Goal: Information Seeking & Learning: Learn about a topic

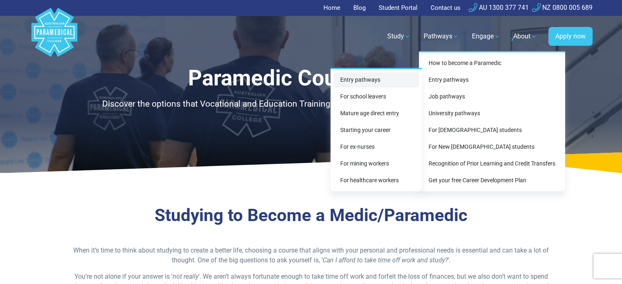
click at [382, 78] on link "Entry pathways" at bounding box center [376, 79] width 85 height 15
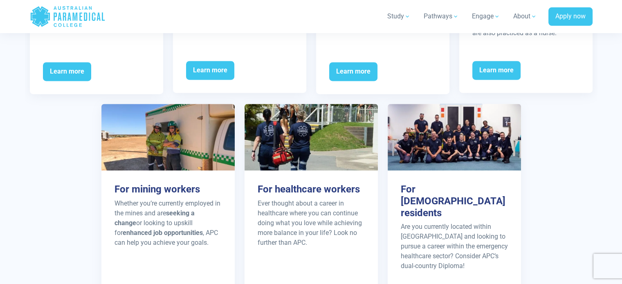
scroll to position [1221, 0]
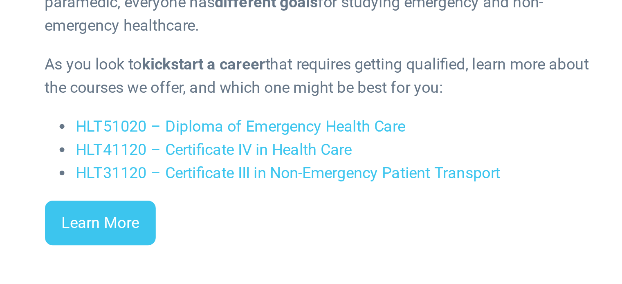
scroll to position [1106, 0]
